Goal: Use online tool/utility: Use online tool/utility

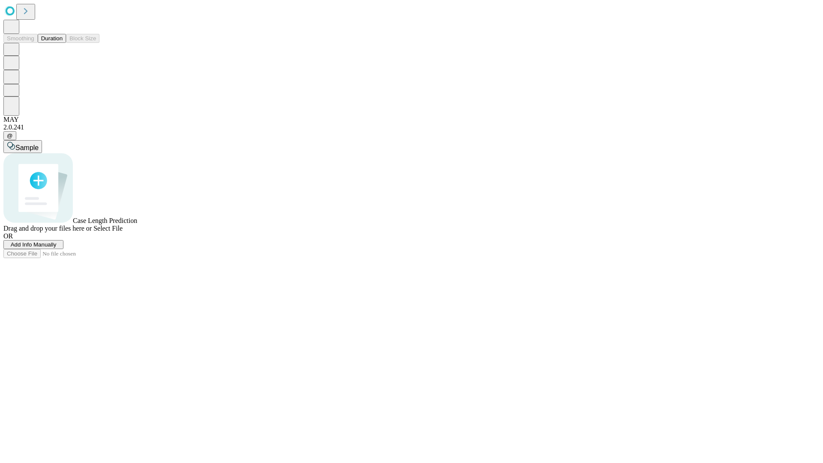
click at [123, 232] on span "Select File" at bounding box center [107, 228] width 29 height 7
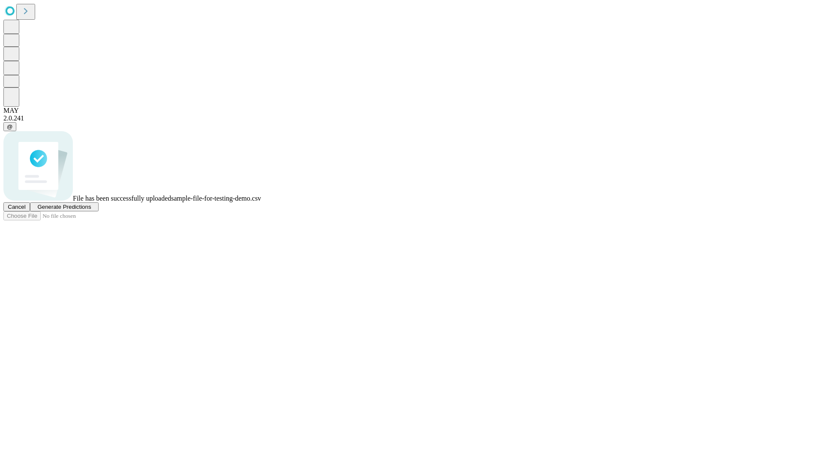
click at [91, 210] on span "Generate Predictions" at bounding box center [64, 207] width 54 height 6
